Goal: Information Seeking & Learning: Learn about a topic

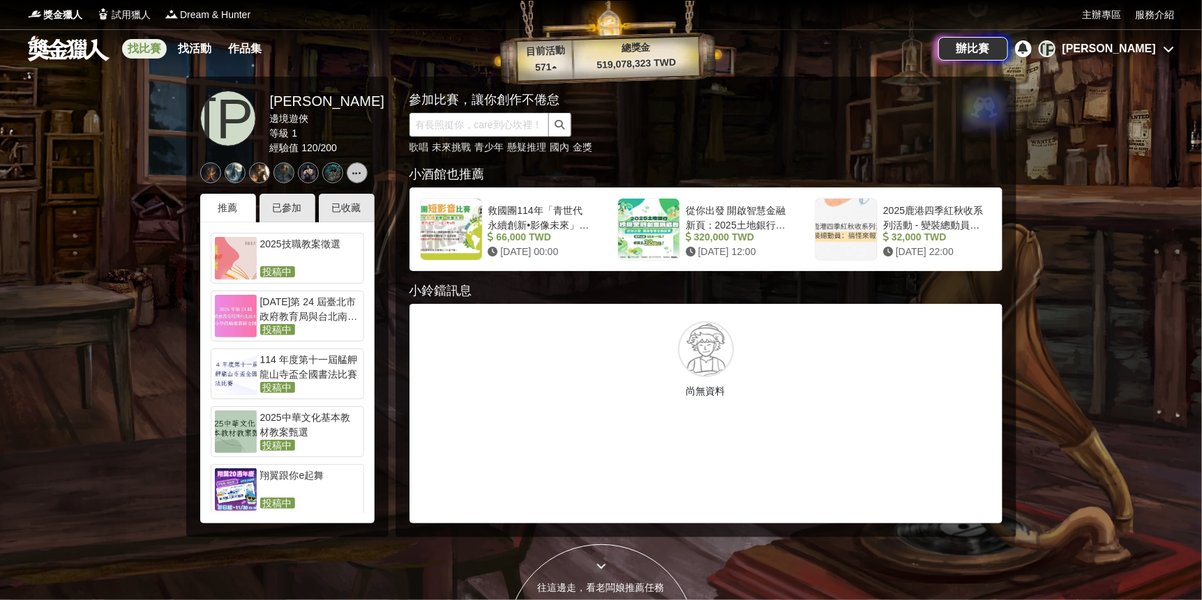
click at [149, 52] on link "找比賽" at bounding box center [144, 49] width 45 height 20
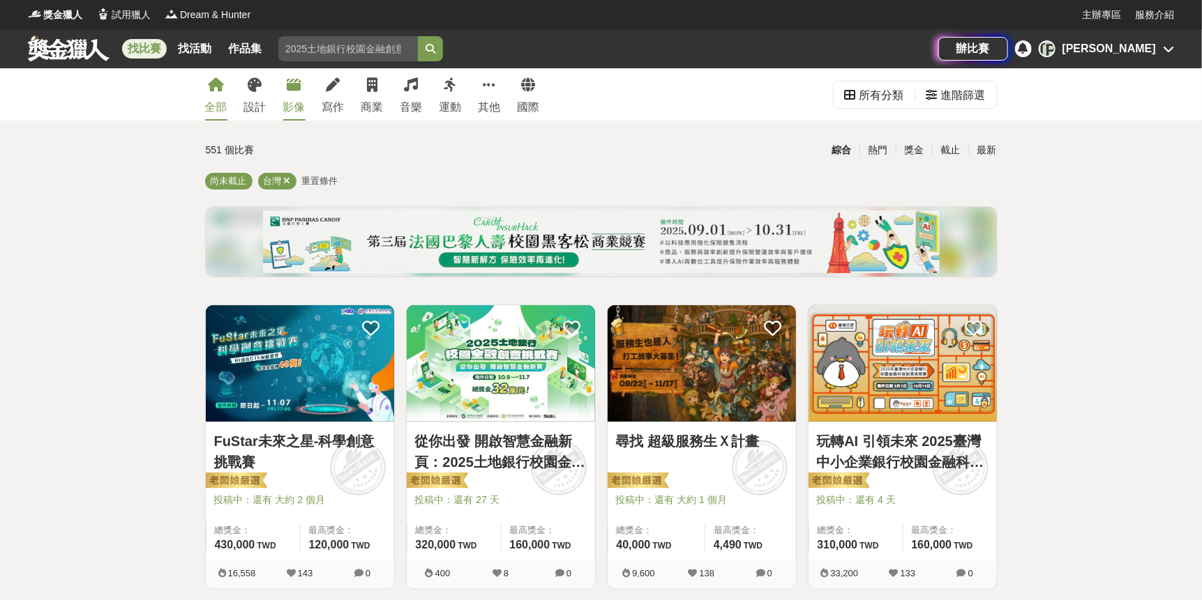
click at [298, 91] on icon at bounding box center [294, 85] width 14 height 14
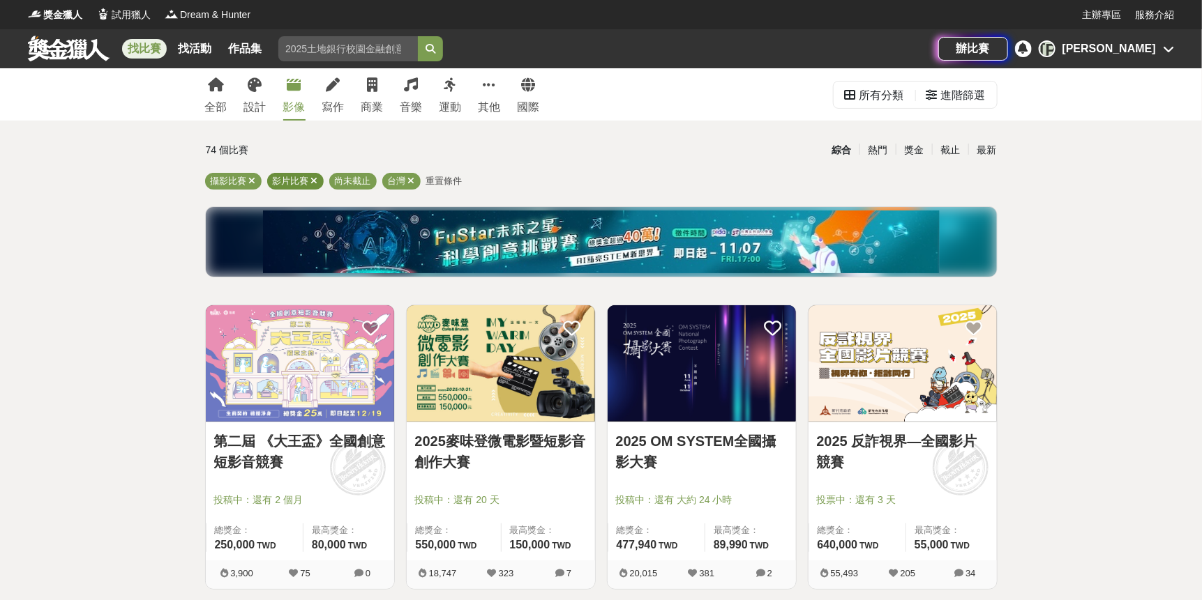
click at [315, 180] on icon at bounding box center [314, 180] width 7 height 9
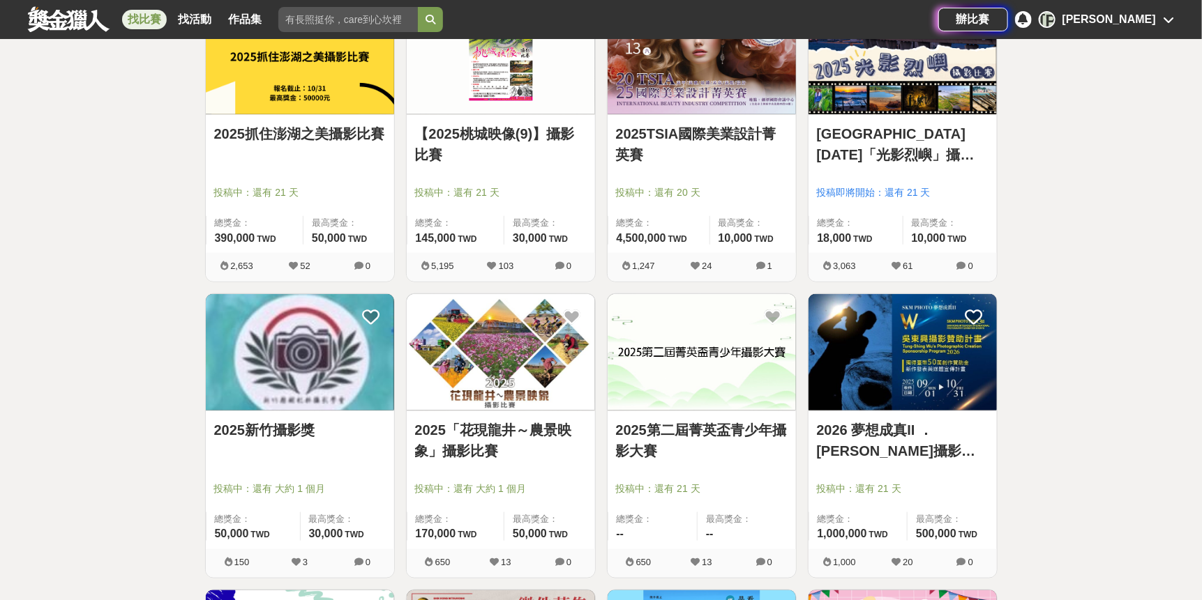
scroll to position [697, 0]
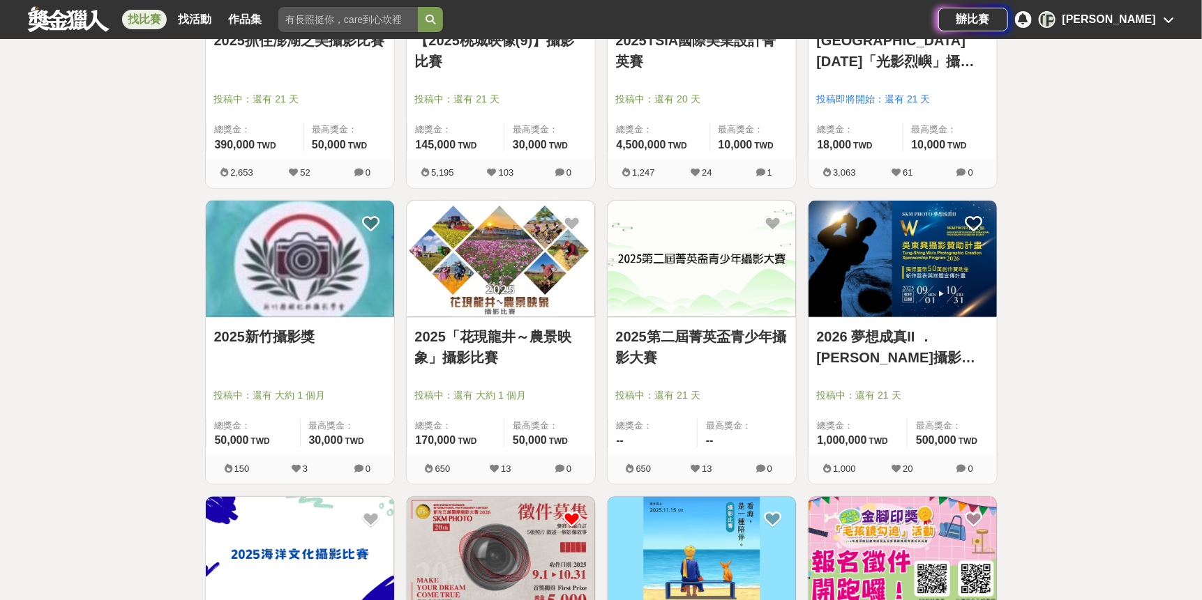
click at [293, 337] on link "2025新竹攝影獎" at bounding box center [300, 336] width 172 height 21
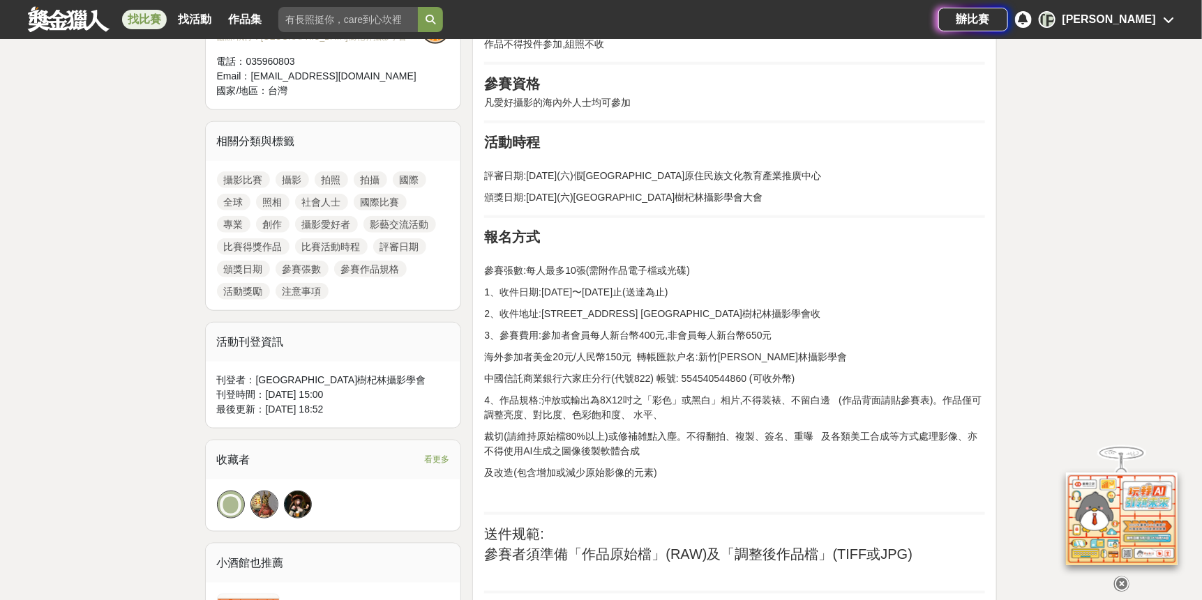
scroll to position [697, 0]
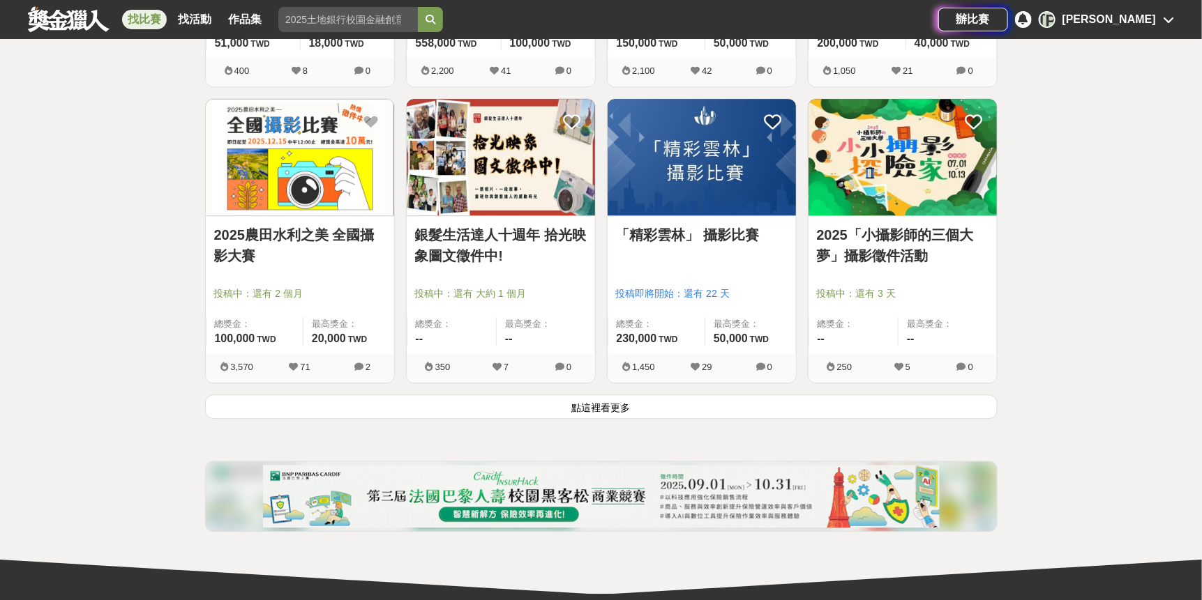
scroll to position [1743, 0]
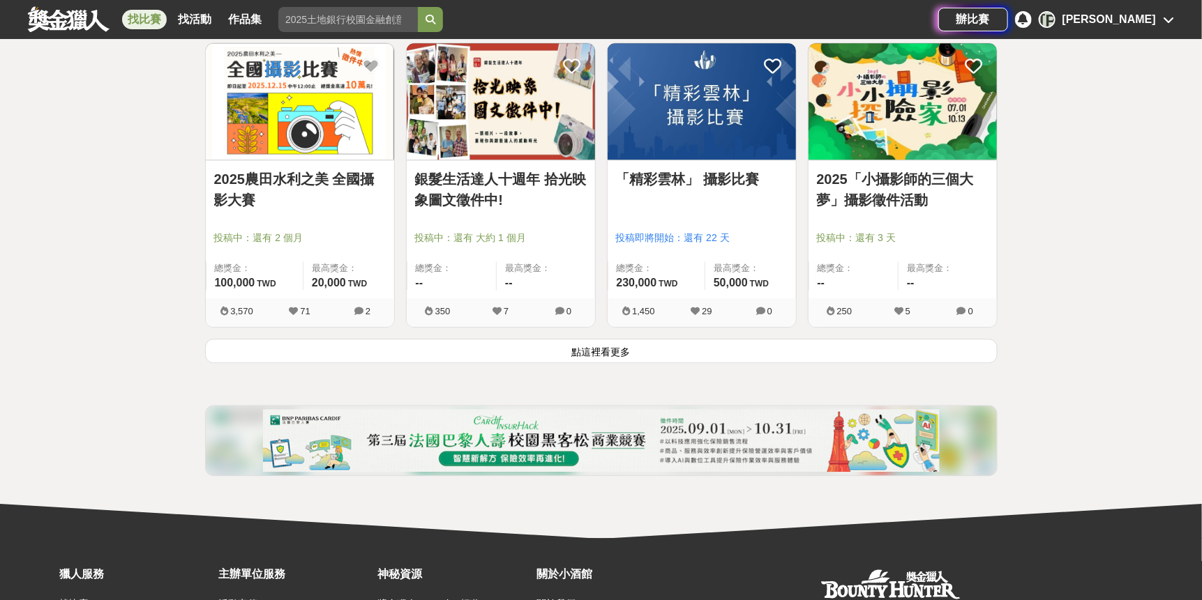
click at [596, 350] on button "點這裡看更多" at bounding box center [601, 351] width 792 height 24
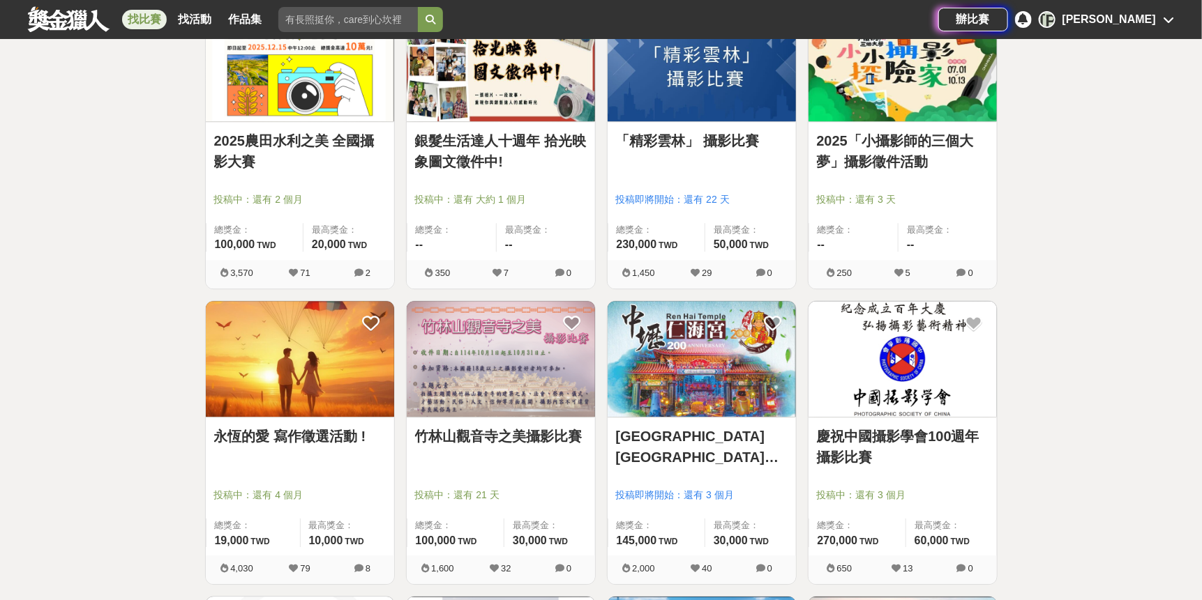
scroll to position [1538, 0]
